Goal: Information Seeking & Learning: Check status

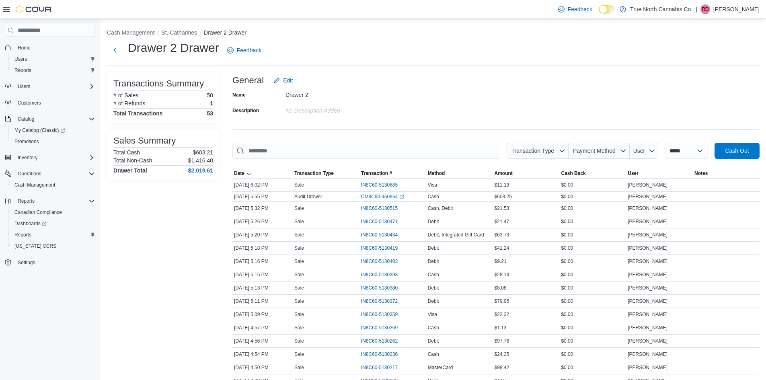
scroll to position [55, 0]
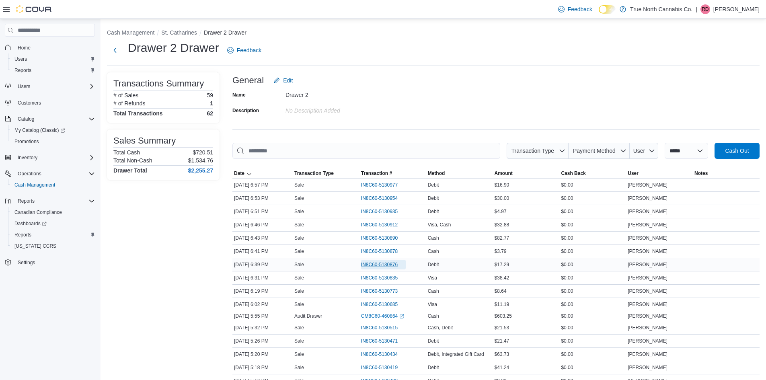
click at [387, 264] on span "IN8C60-5130876" at bounding box center [379, 264] width 37 height 6
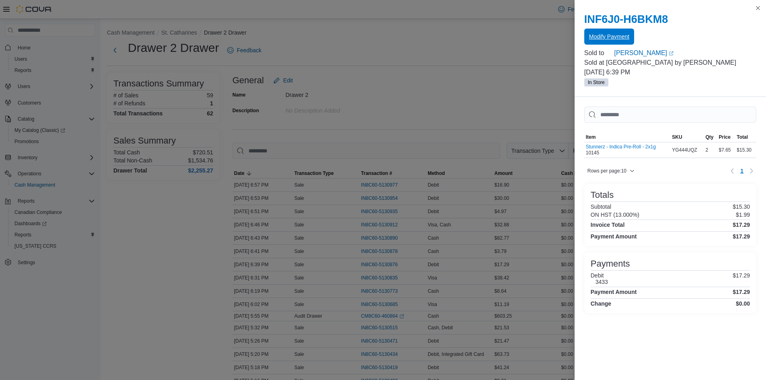
click at [608, 37] on span "Modify Payment" at bounding box center [609, 37] width 40 height 8
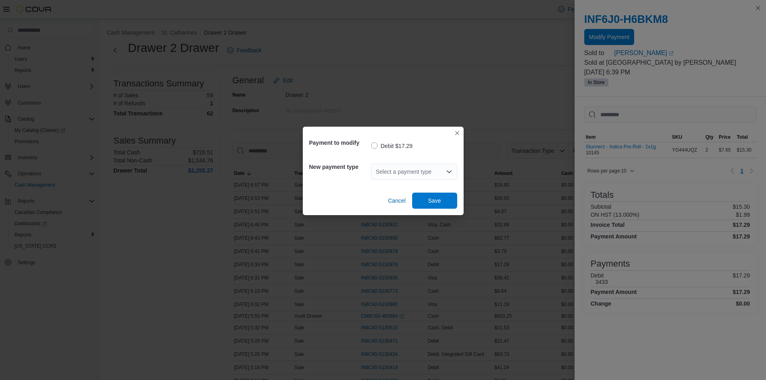
click at [406, 170] on div "Select a payment type" at bounding box center [414, 172] width 86 height 16
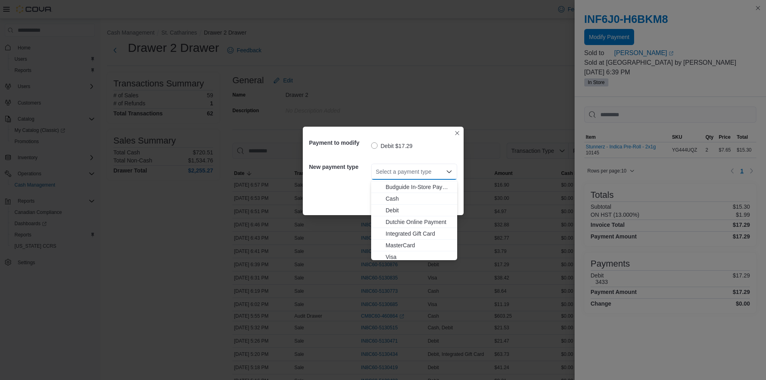
scroll to position [13, 0]
click at [400, 252] on span "Visa" at bounding box center [418, 254] width 67 height 8
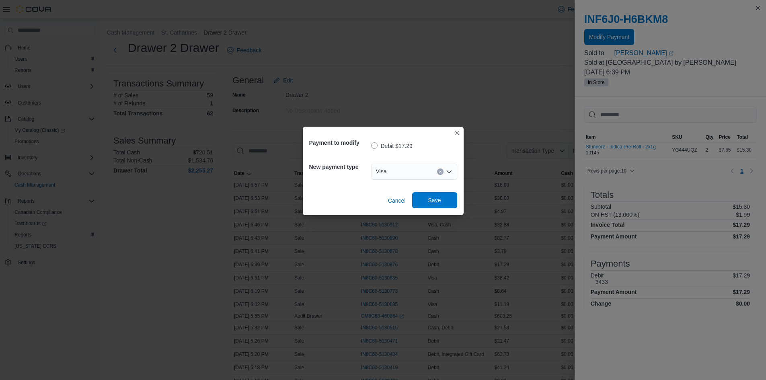
click at [430, 202] on span "Save" at bounding box center [434, 200] width 13 height 8
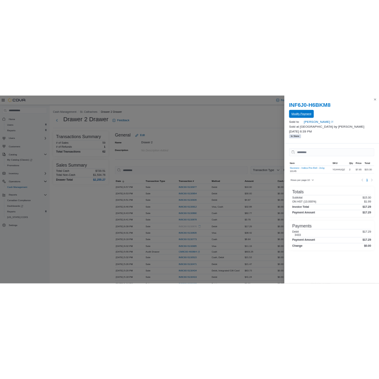
scroll to position [0, 0]
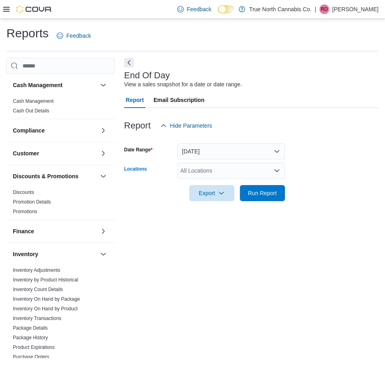
click at [187, 169] on div "All Locations" at bounding box center [231, 171] width 108 height 16
type input "***"
click at [227, 184] on span "St. Catharines" at bounding box center [213, 184] width 36 height 8
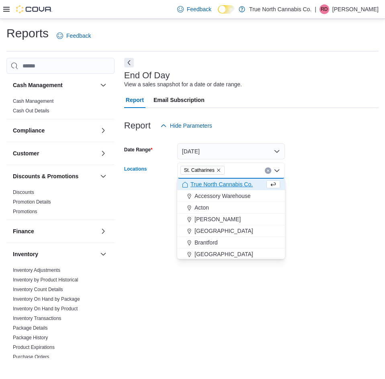
click at [328, 170] on form "Date Range Today Locations St. Catharines Combo box. Selected. St. Catharines. …" at bounding box center [251, 168] width 254 height 68
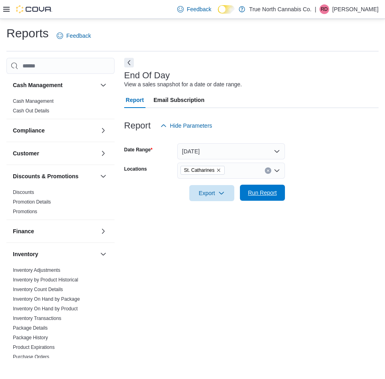
click at [275, 194] on span "Run Report" at bounding box center [262, 193] width 29 height 8
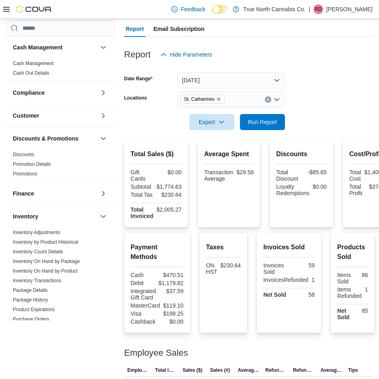
scroll to position [128, 0]
